Goal: Use online tool/utility: Utilize a website feature to perform a specific function

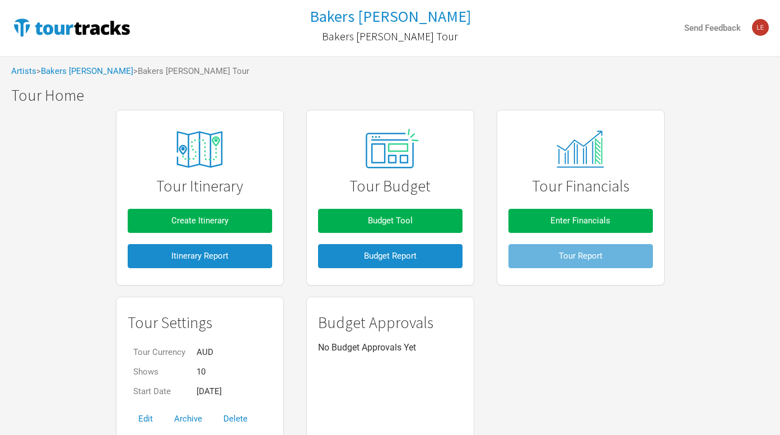
click at [440, 91] on h1 "Tour Home" at bounding box center [395, 95] width 769 height 17
click at [392, 224] on span "Budget Tool" at bounding box center [390, 221] width 45 height 10
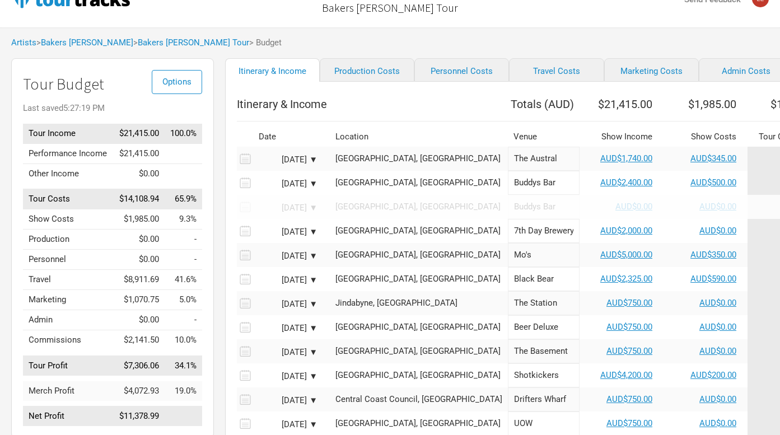
scroll to position [39, 0]
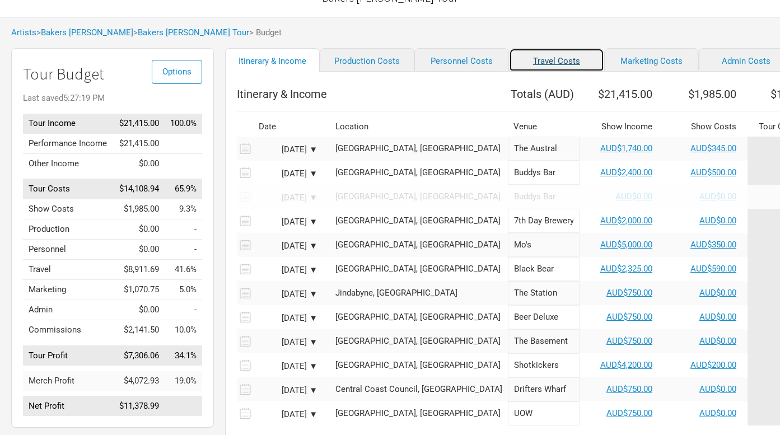
click at [539, 66] on link "Travel Costs" at bounding box center [556, 60] width 95 height 24
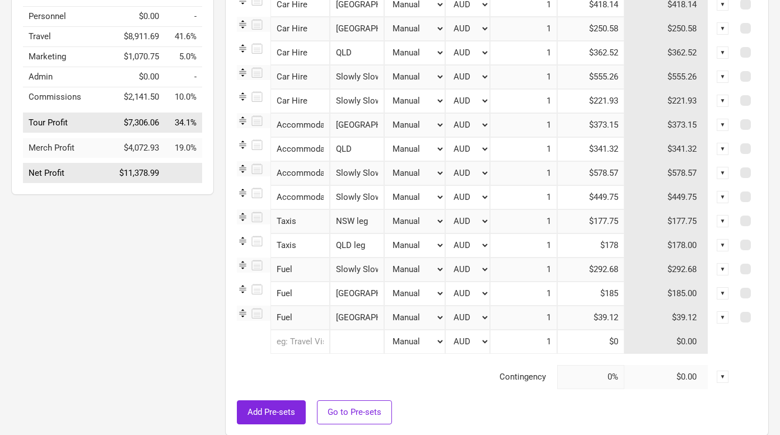
scroll to position [310, 0]
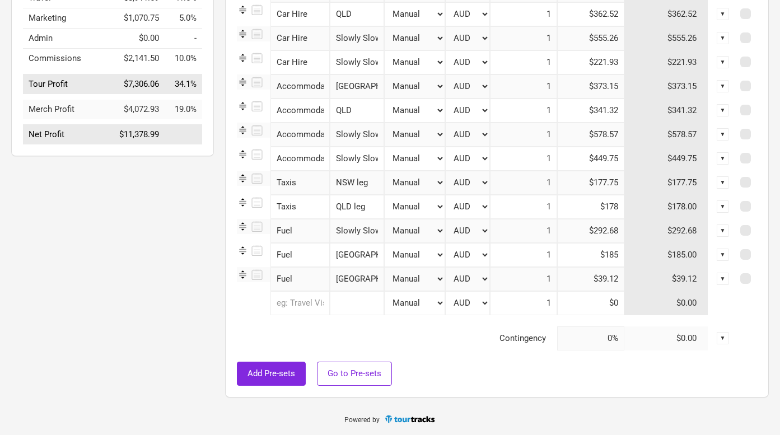
click at [372, 234] on input "Slowly Slowly August" at bounding box center [357, 231] width 54 height 24
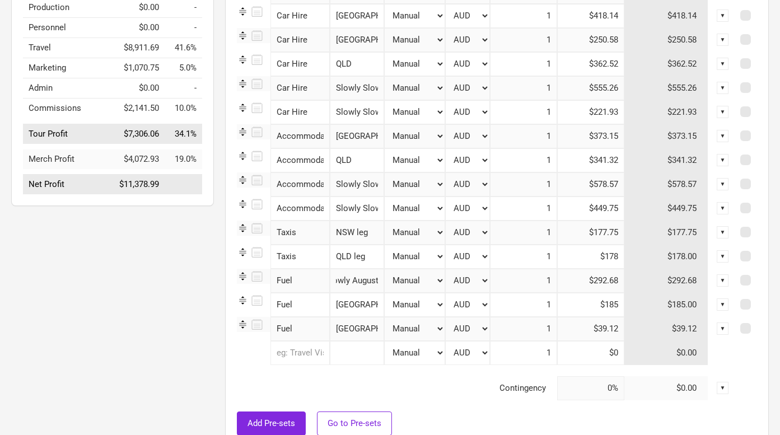
scroll to position [252, 0]
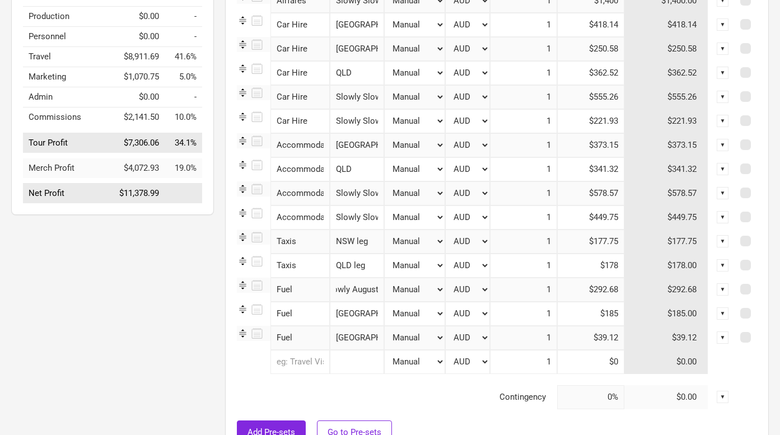
click at [374, 221] on input "Slowly Slowly November" at bounding box center [357, 218] width 54 height 24
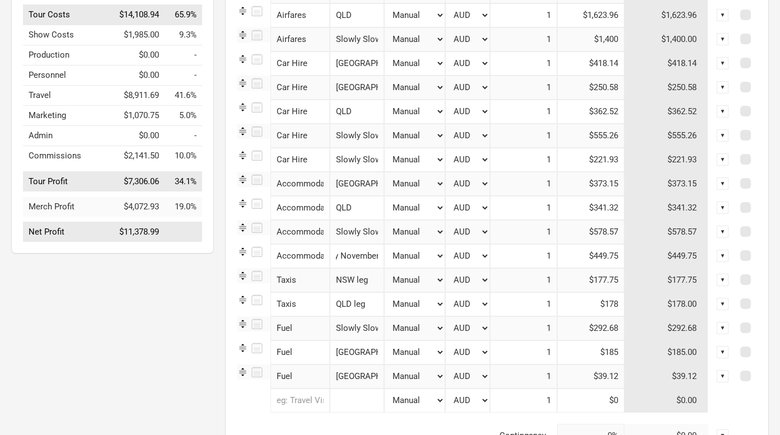
scroll to position [0, 0]
click at [374, 159] on input "Slowly Slowly November" at bounding box center [357, 160] width 54 height 24
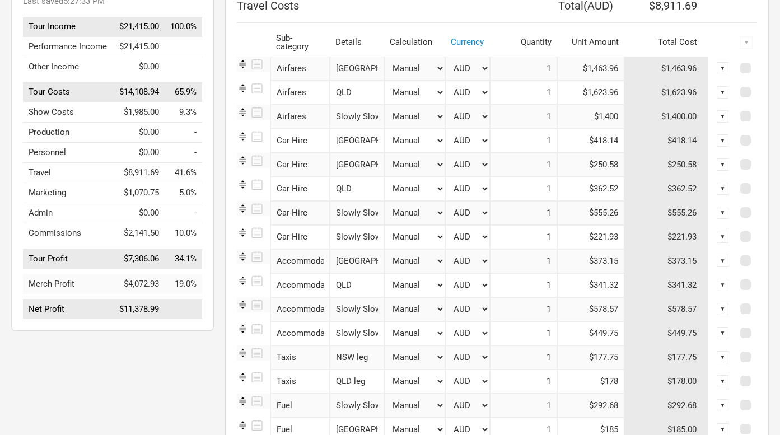
click at [369, 118] on input "Slowly Slowly Novemeber Estimate" at bounding box center [357, 117] width 54 height 24
click at [364, 117] on input "Slowly Slowly Novemeber Estimate" at bounding box center [357, 117] width 54 height 24
click at [332, 17] on td at bounding box center [497, 20] width 520 height 6
